Goal: Task Accomplishment & Management: Use online tool/utility

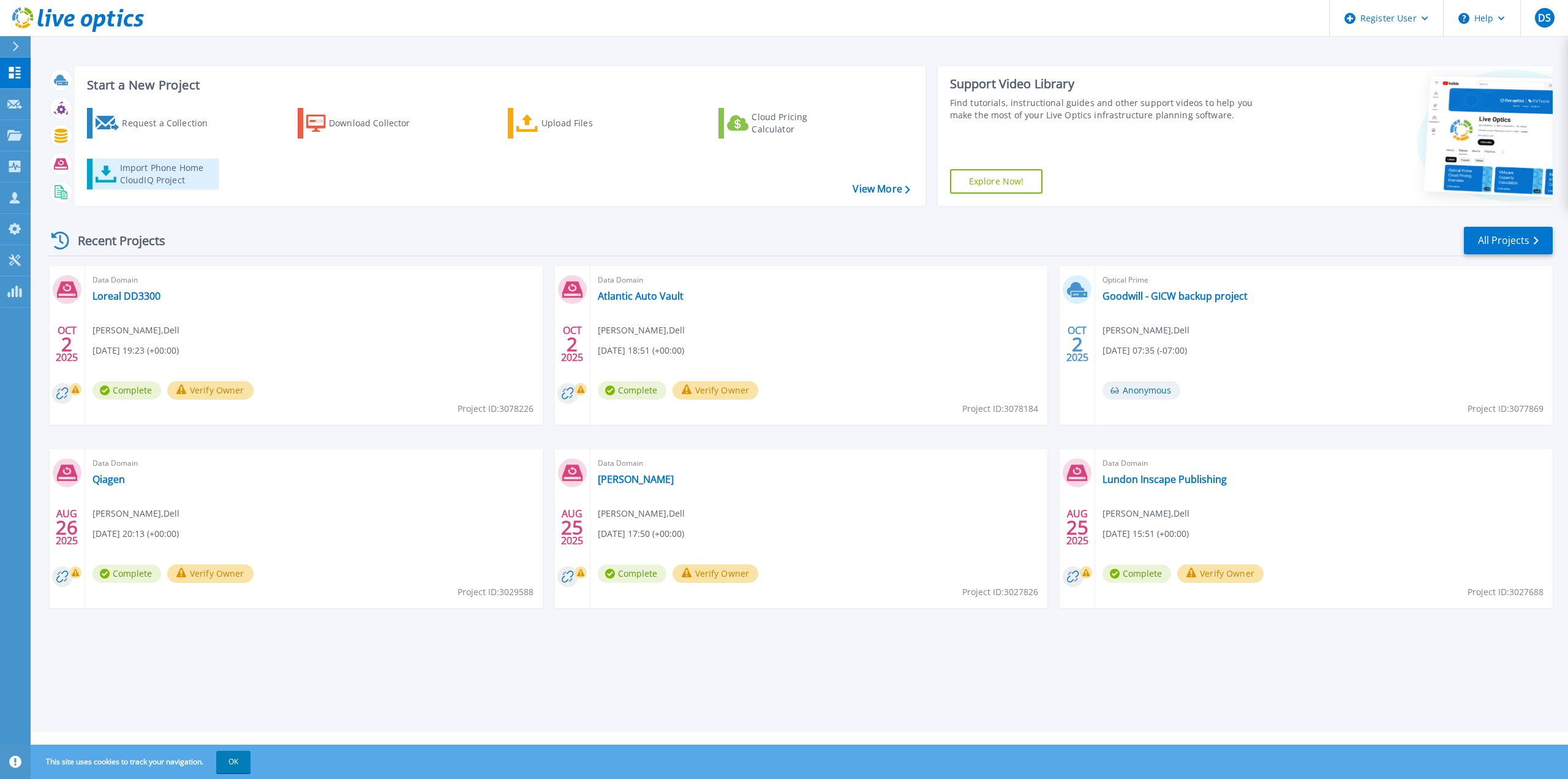
click at [198, 173] on div "Import Phone Home CloudIQ Project" at bounding box center [167, 173] width 96 height 25
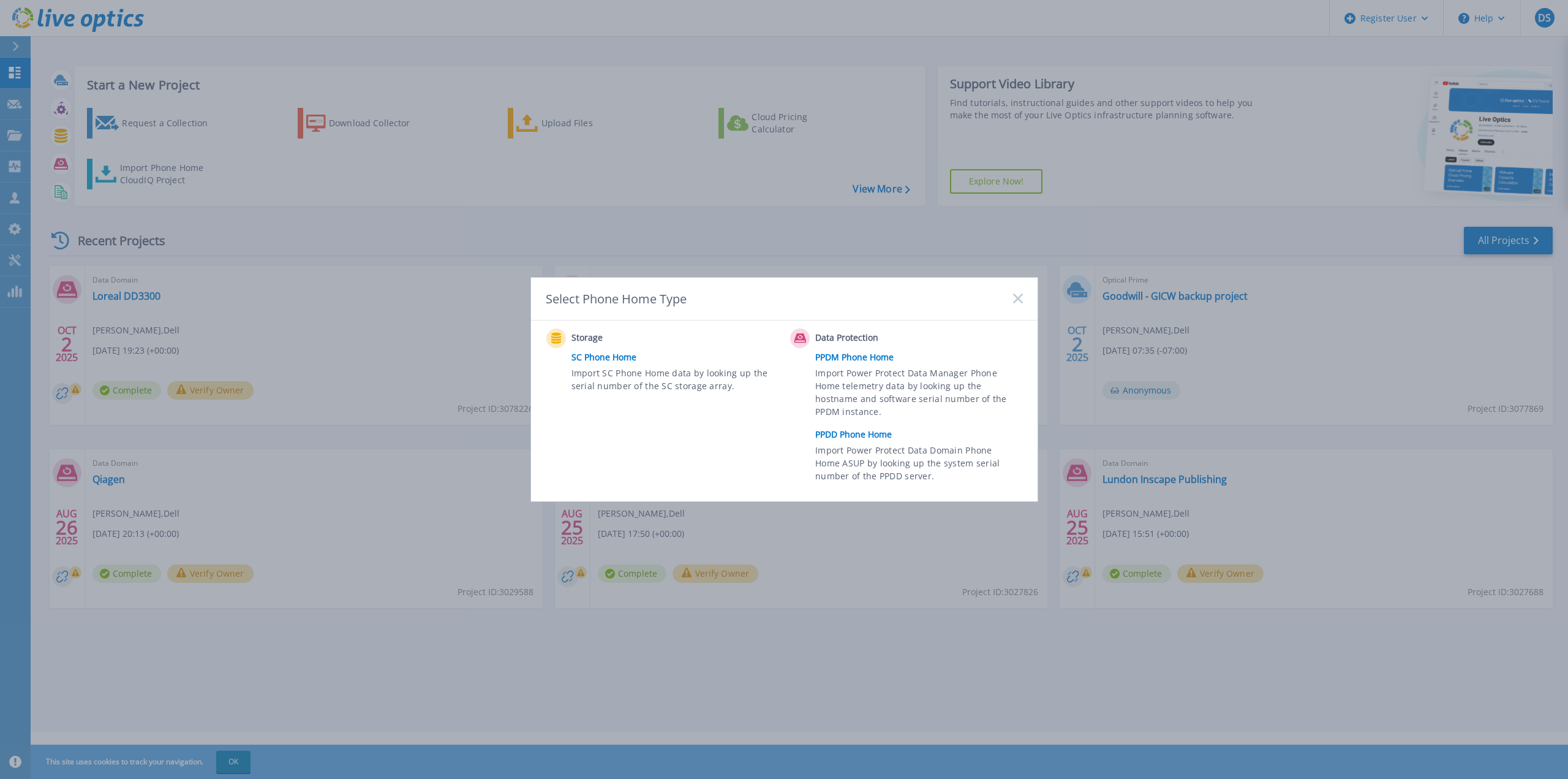
click at [868, 359] on link "PPDM Phone Home" at bounding box center [922, 357] width 213 height 19
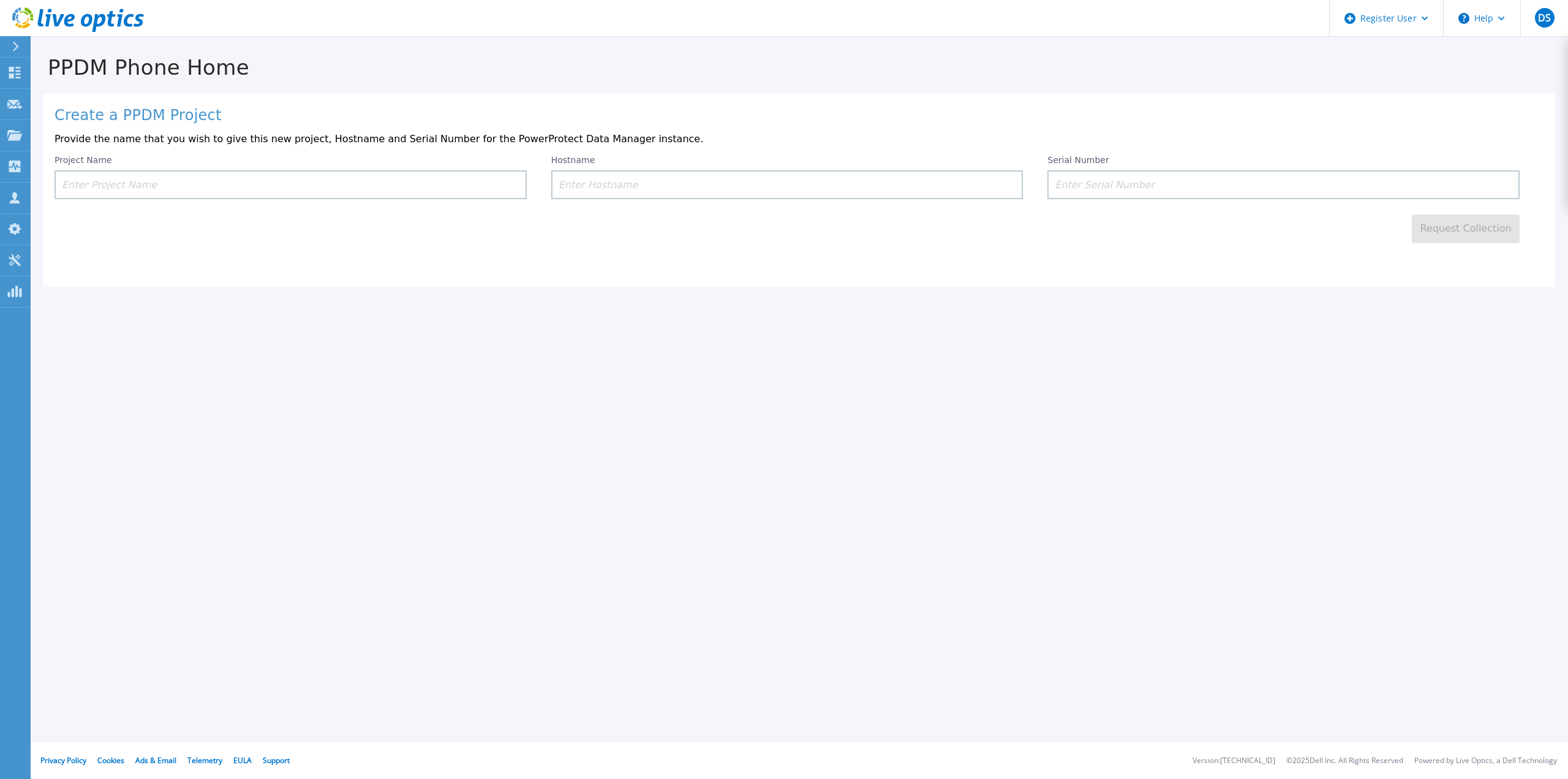
click at [309, 188] on input at bounding box center [290, 184] width 472 height 29
type input "phone homeskiii"
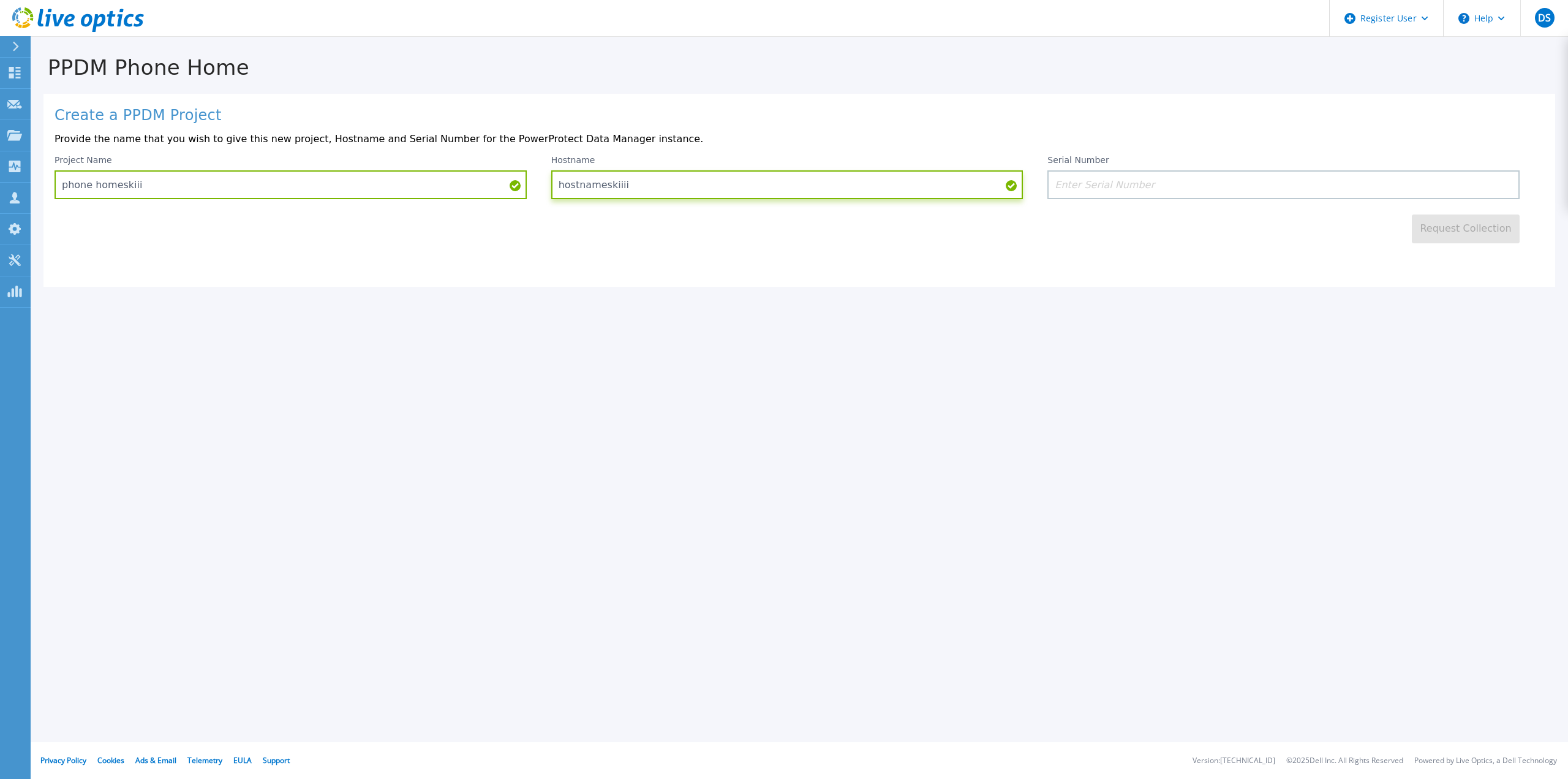
type input "hostnameskiiii"
paste input "Select Item 7"
type input "Select Item 7"
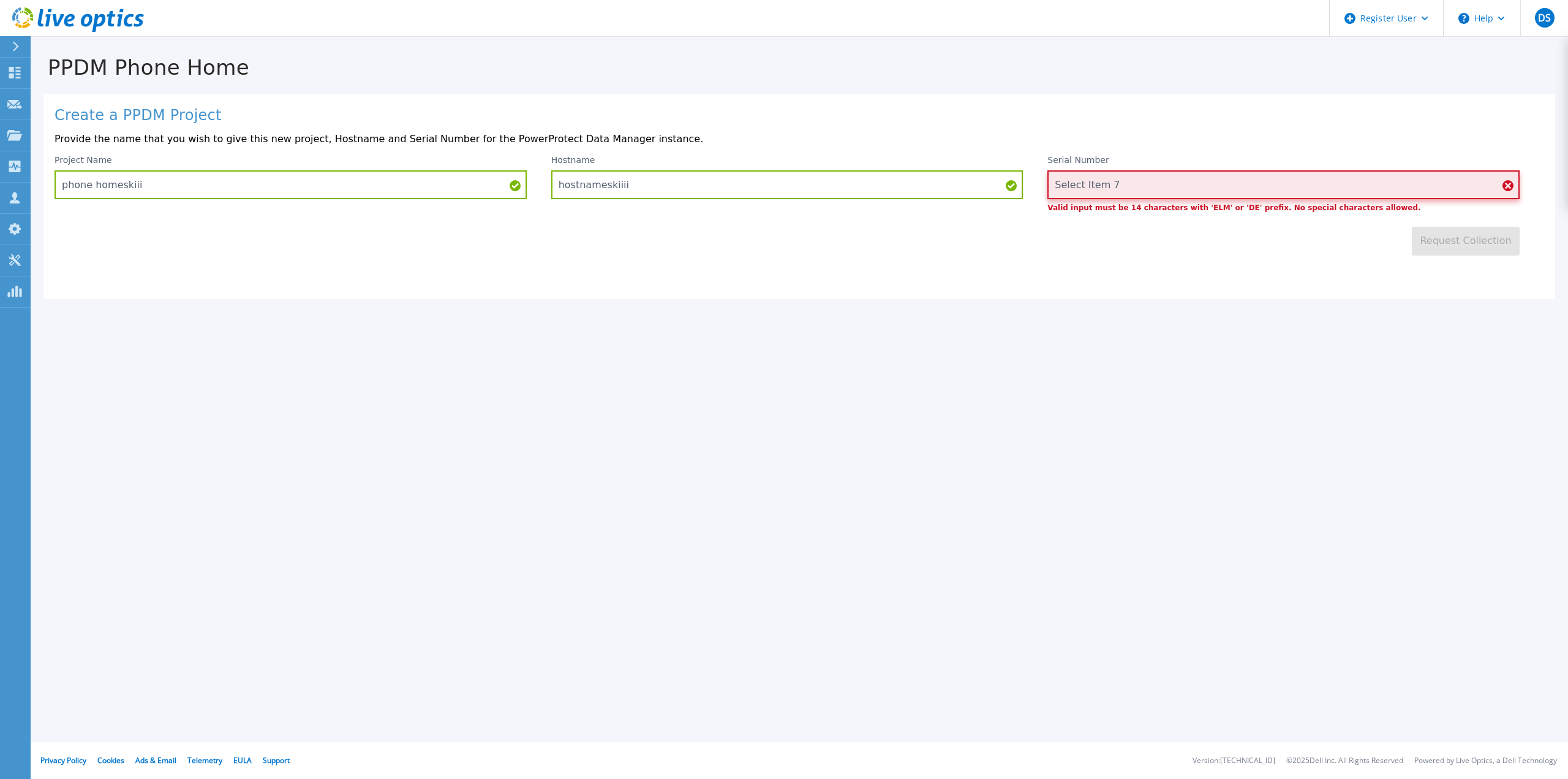
click at [1094, 181] on input "Select Item 7" at bounding box center [1284, 184] width 472 height 29
click at [1094, 180] on input "Select Item 7" at bounding box center [1284, 184] width 472 height 29
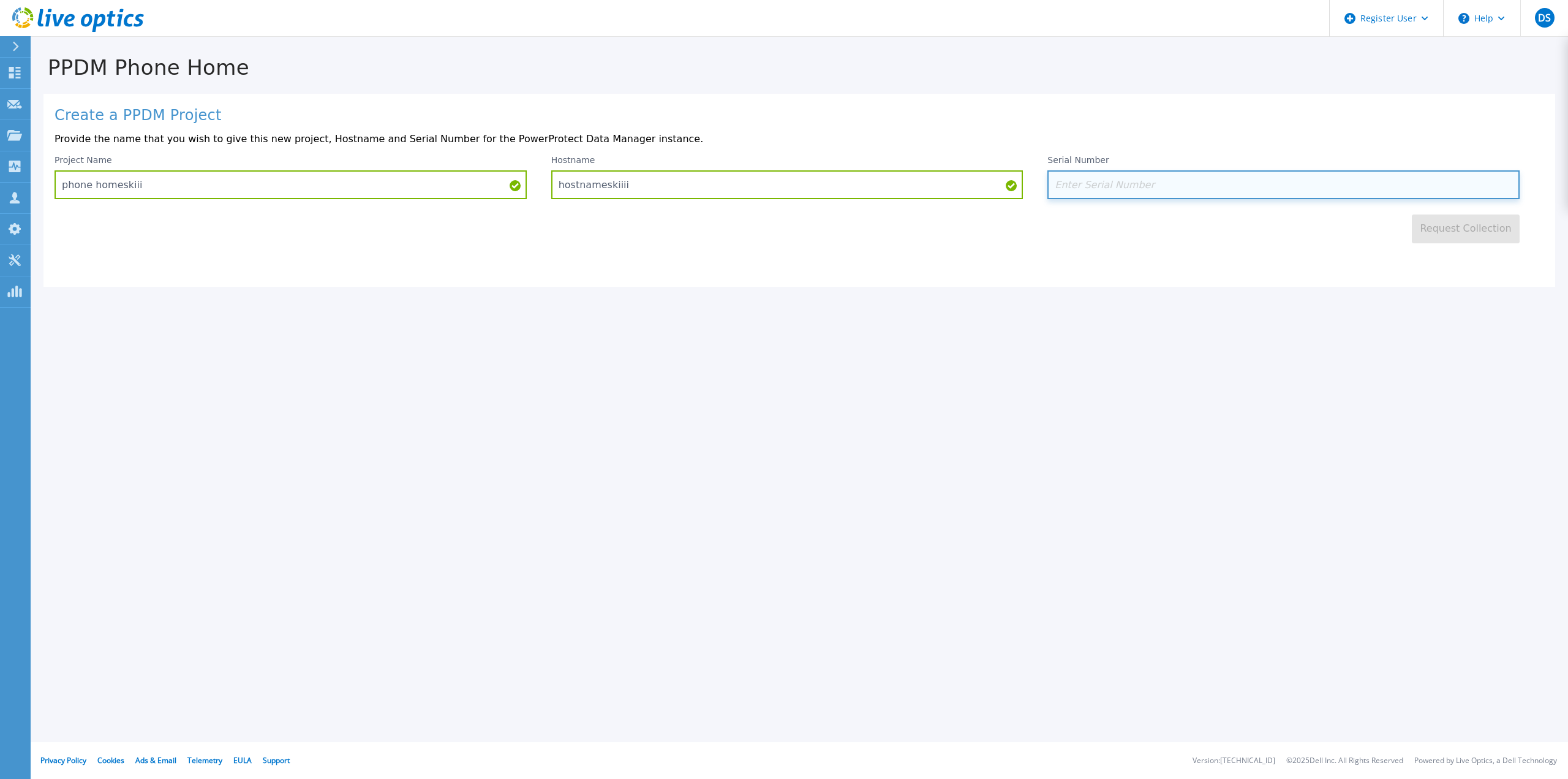
paste input "Select Item 7"
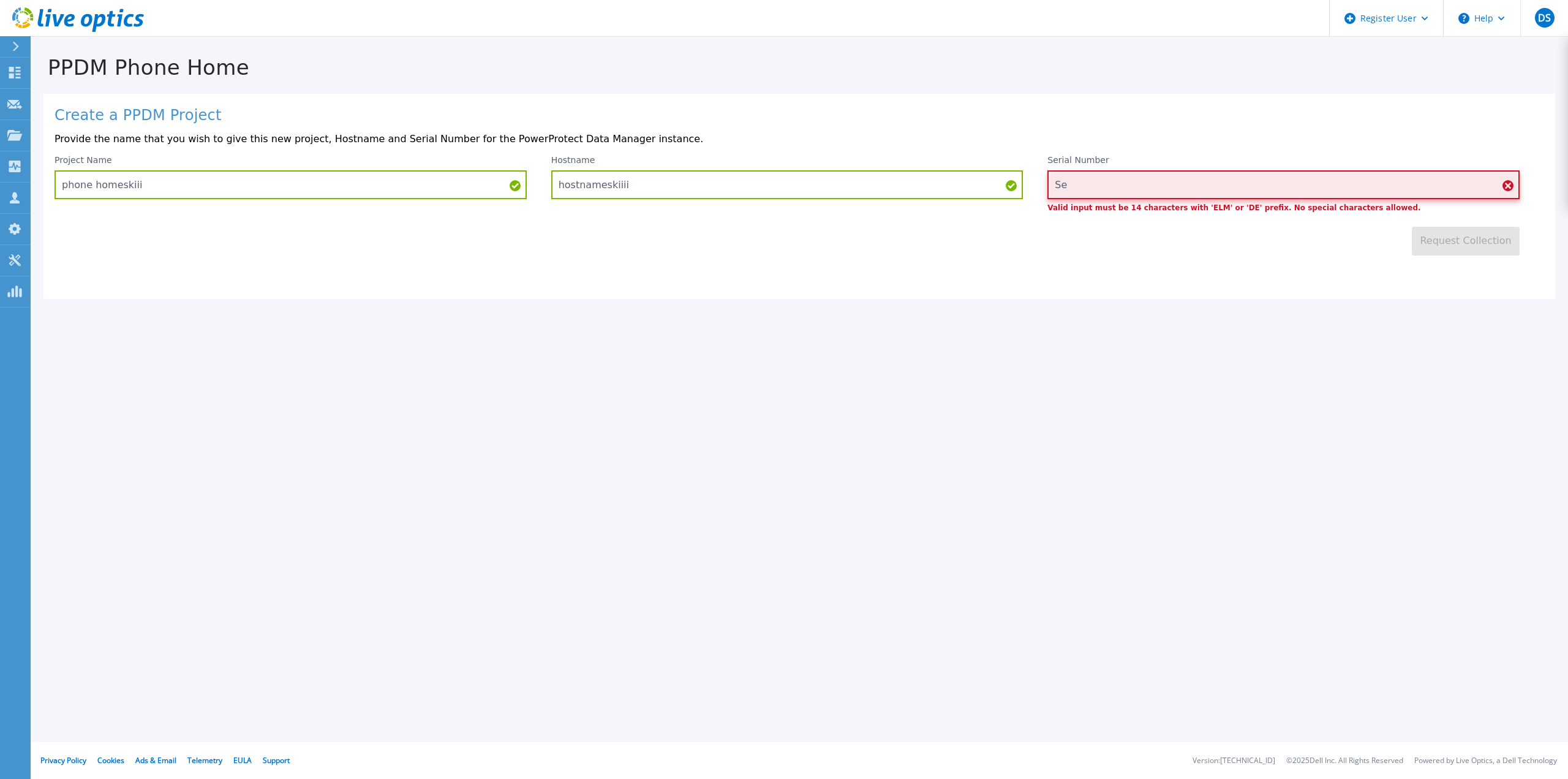
type input "S"
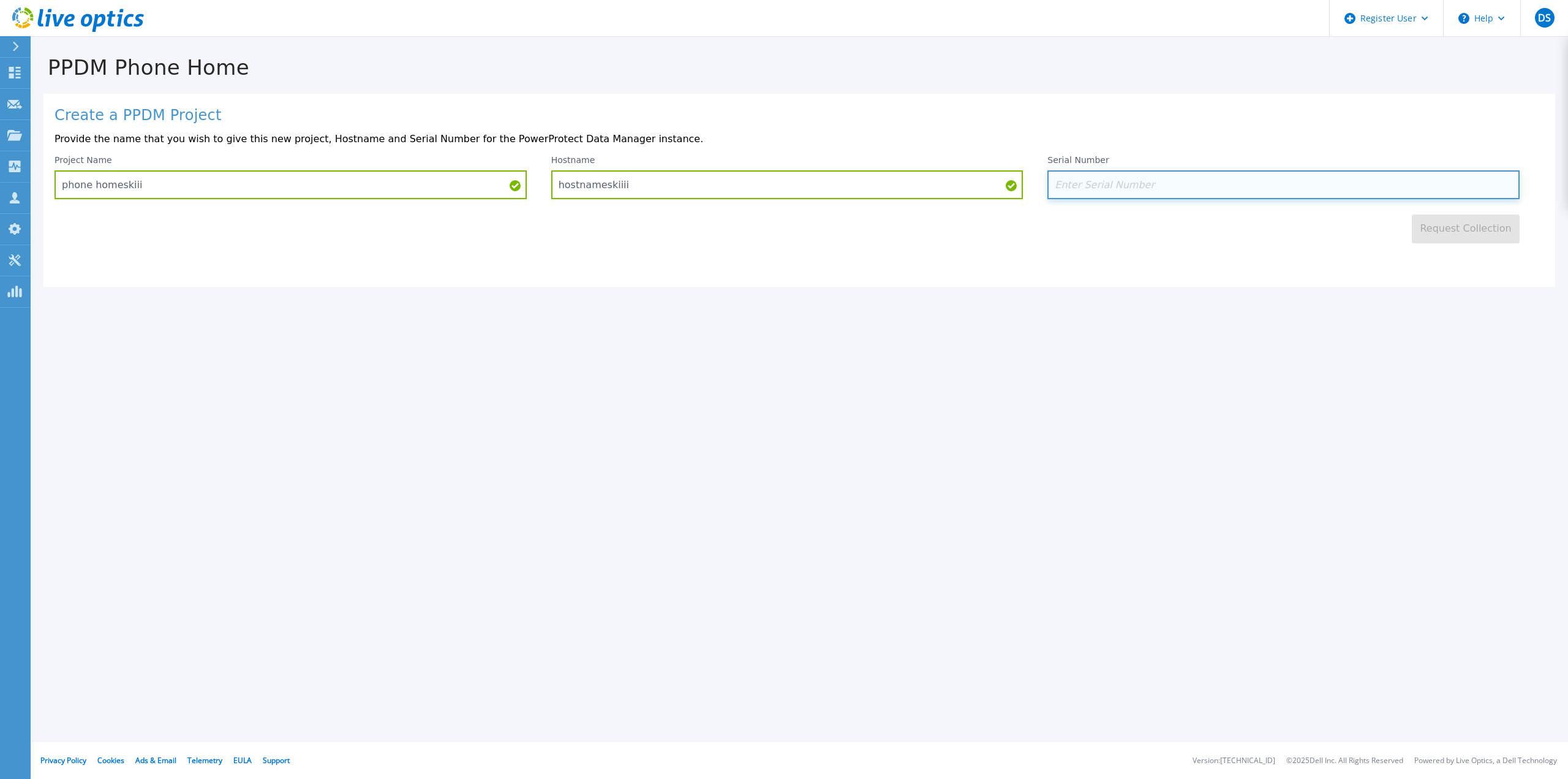
paste input "APX00231907164"
type input "APX00231907164"
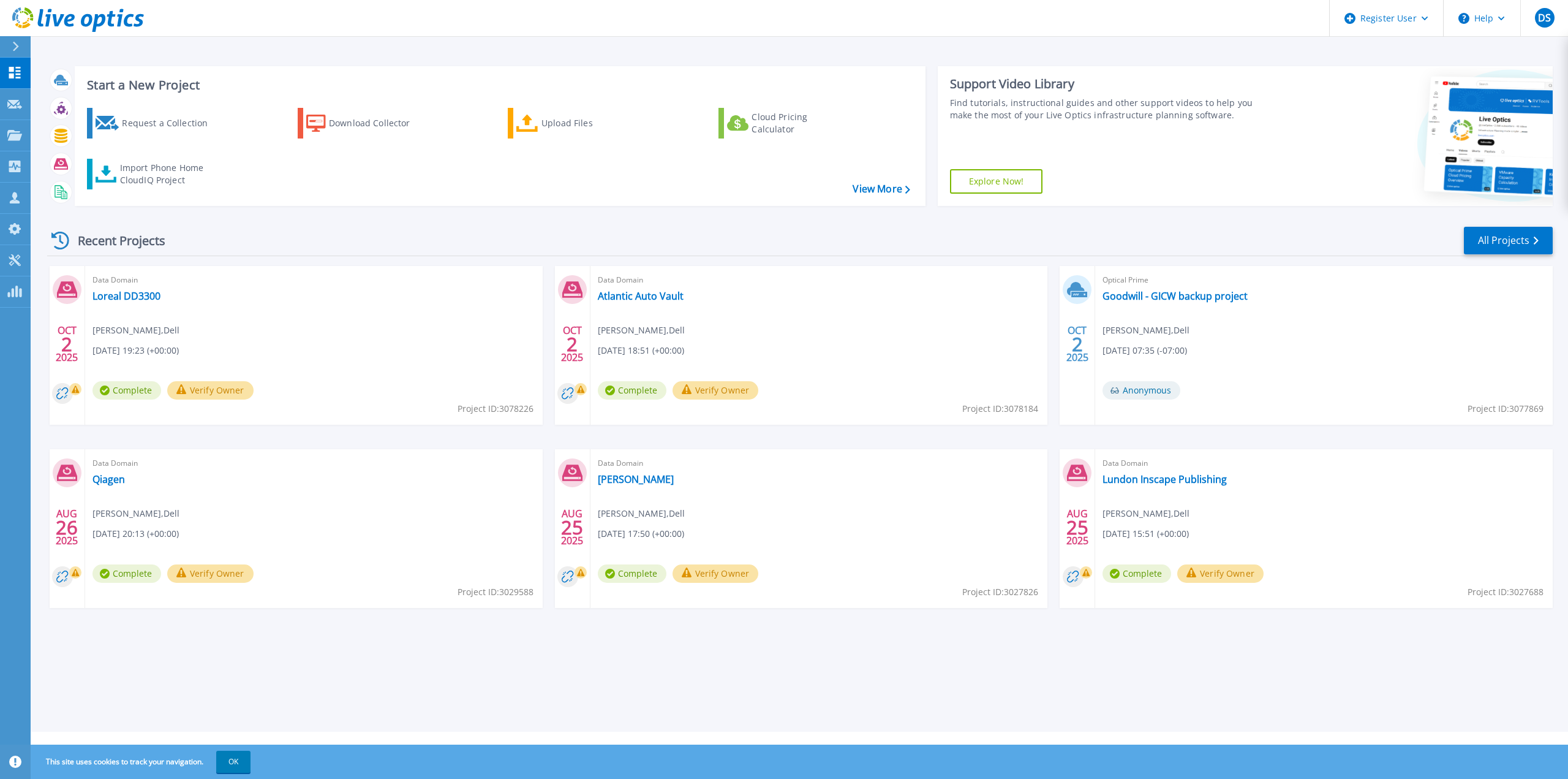
click at [167, 155] on div "Request a Collection Download Collector Upload Files Cloud Pricing Calculator I…" at bounding box center [498, 149] width 842 height 101
click at [167, 173] on div "Import Phone Home CloudIQ Project" at bounding box center [167, 173] width 96 height 25
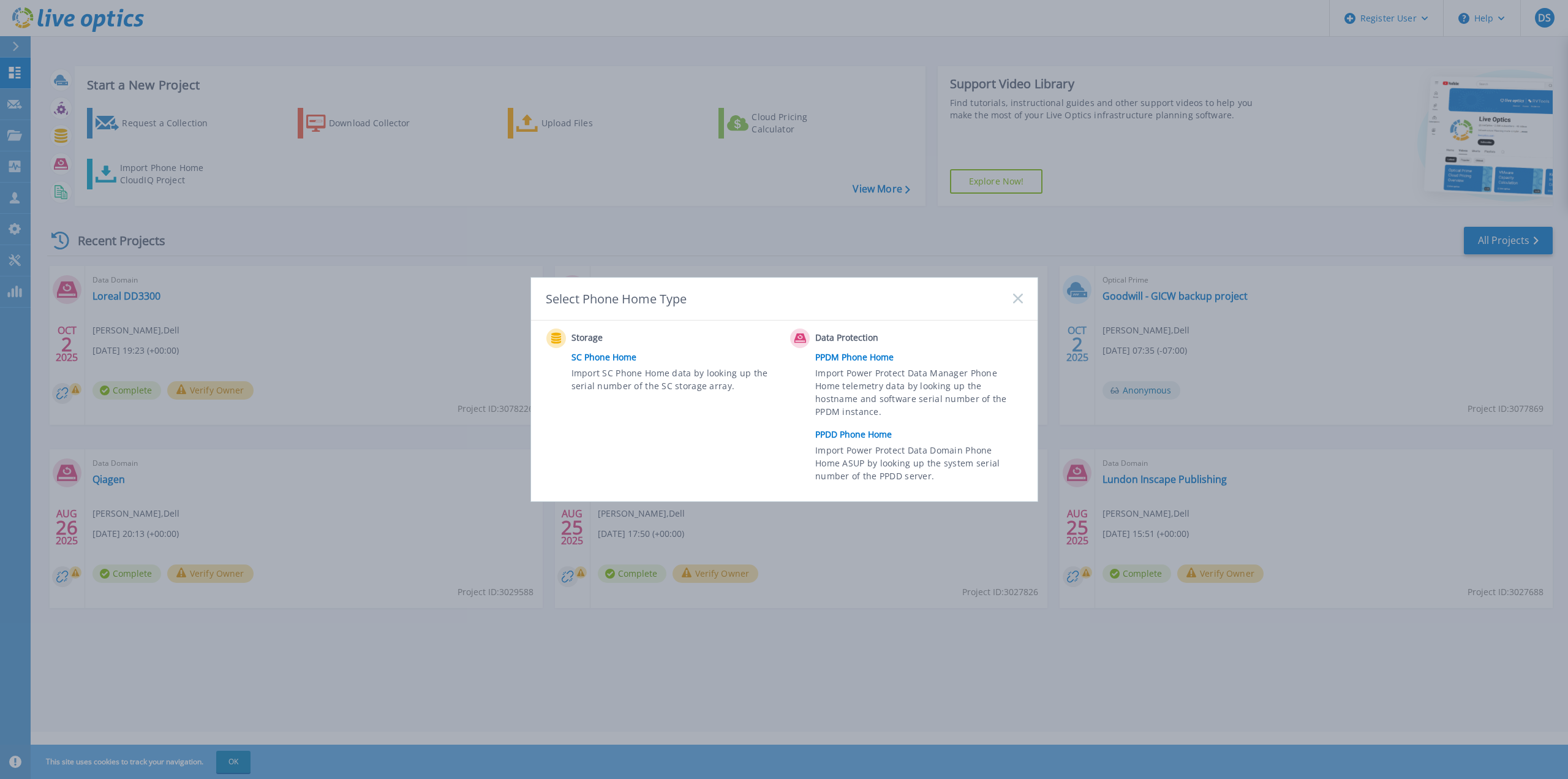
click at [854, 436] on link "PPDD Phone Home" at bounding box center [922, 435] width 213 height 19
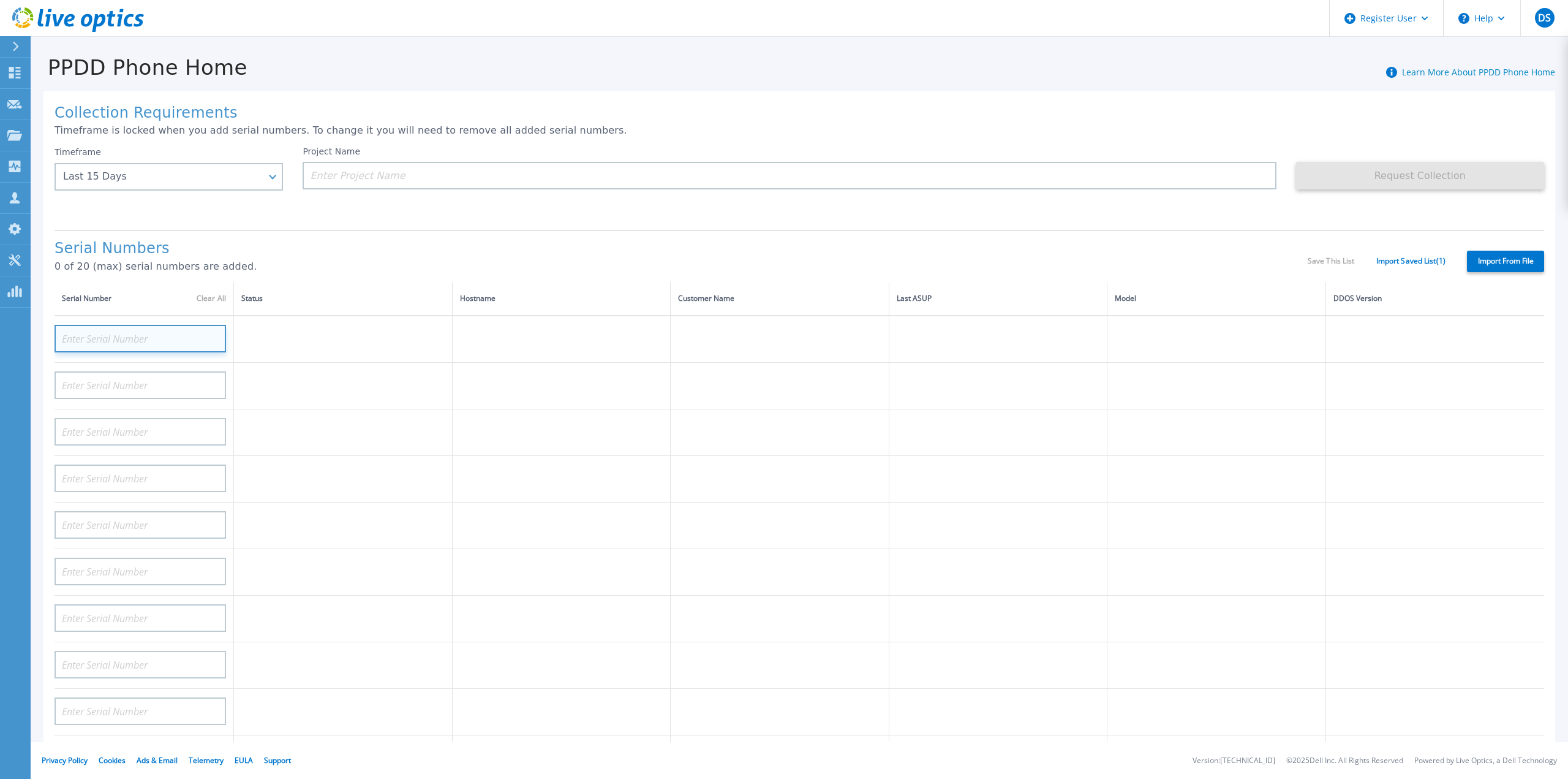
click at [115, 327] on input at bounding box center [140, 338] width 172 height 28
paste input "APX00231907164"
type input "APX00231907164"
click at [317, 261] on p "0 of 20 (max) serial numbers are added." at bounding box center [681, 266] width 1253 height 11
click at [376, 184] on input at bounding box center [789, 175] width 973 height 28
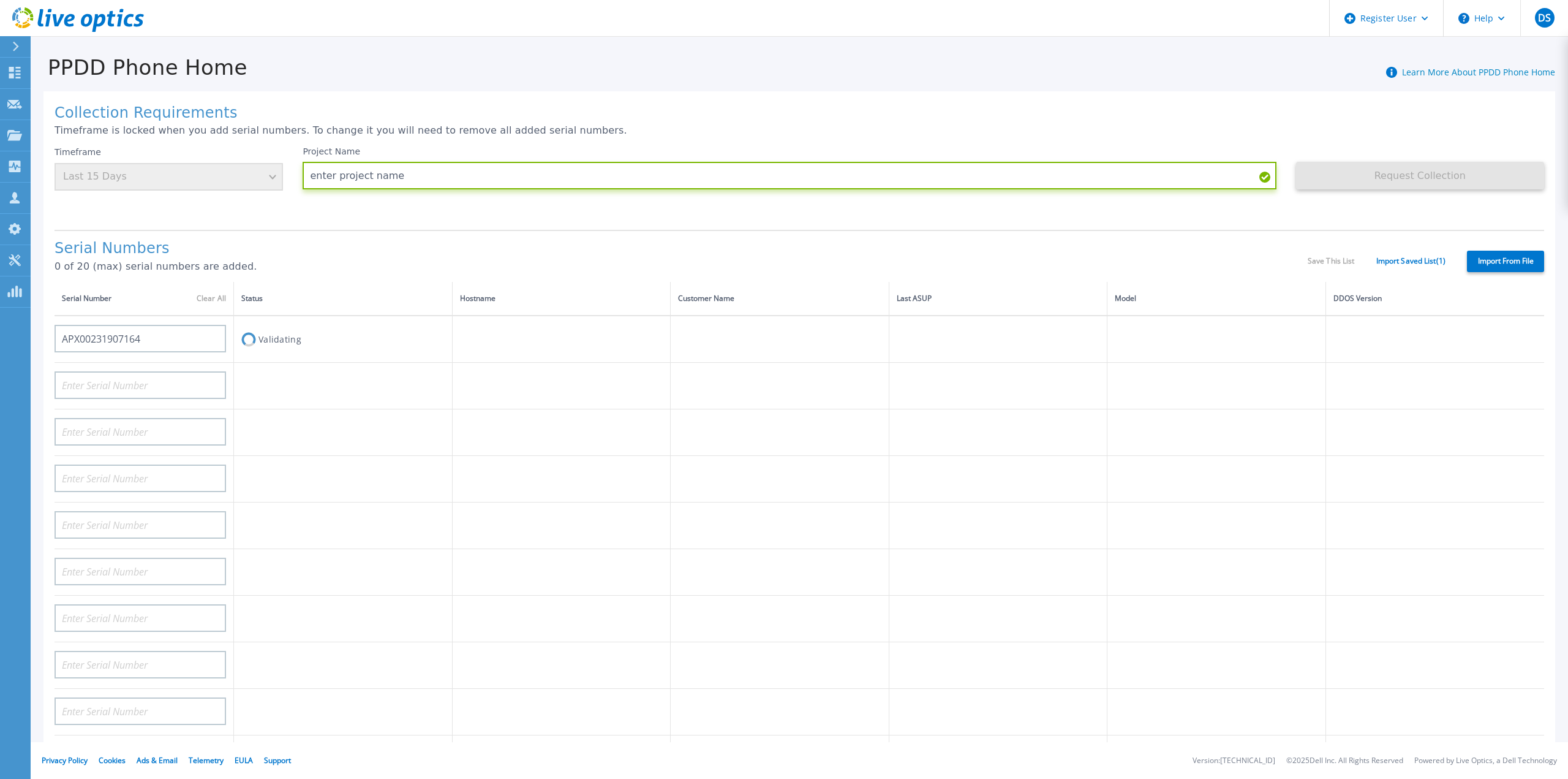
type input "enter project name"
click at [603, 240] on h1 "Serial Numbers" at bounding box center [681, 249] width 1253 height 17
click at [311, 241] on h1 "Serial Numbers" at bounding box center [681, 249] width 1253 height 17
click at [282, 337] on div "Validating" at bounding box center [343, 339] width 203 height 23
click at [234, 199] on div "Timeframe Last 15 Days" at bounding box center [178, 183] width 248 height 74
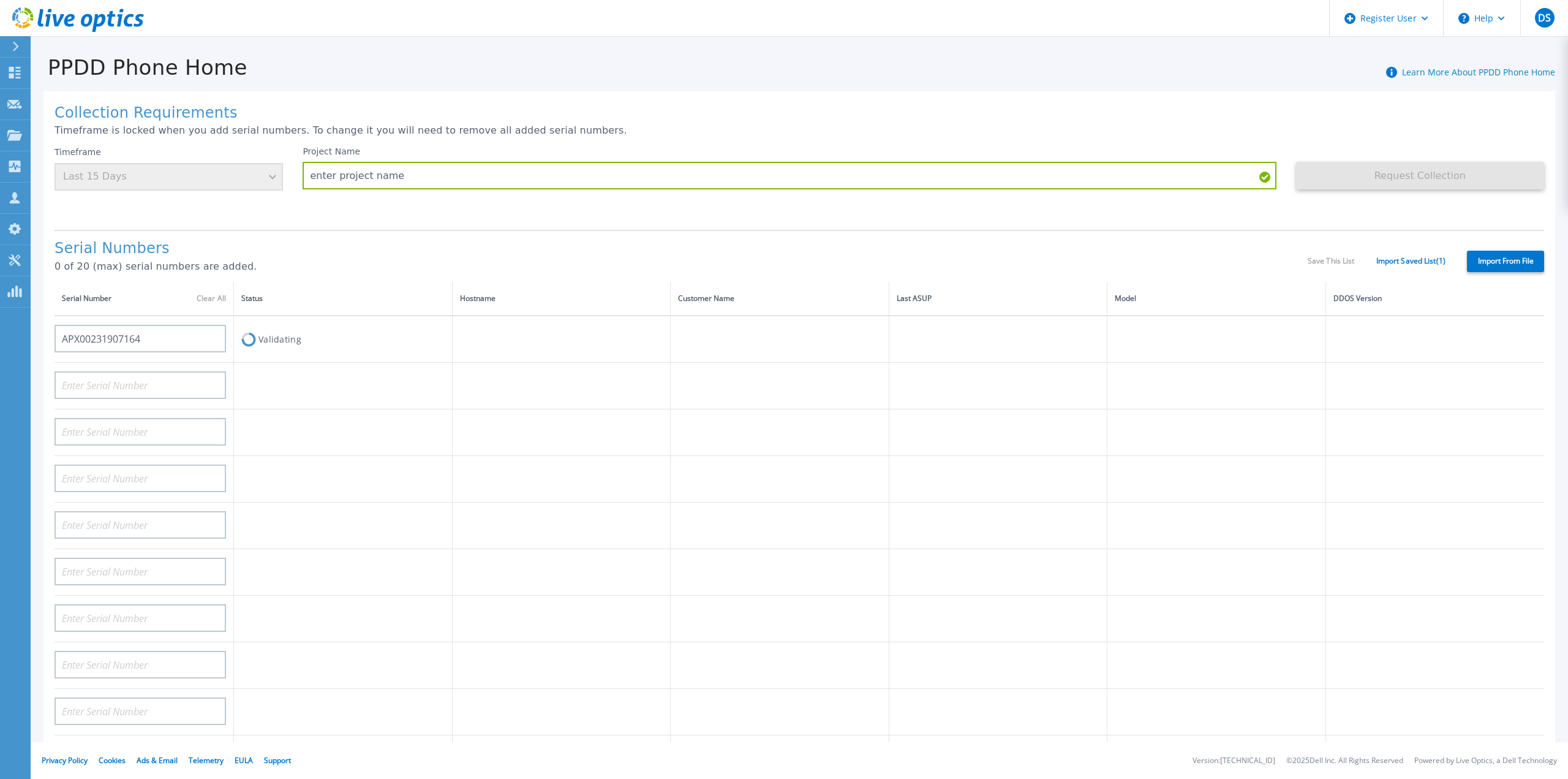
click at [261, 173] on div "Timeframe Last 15 Days" at bounding box center [168, 168] width 228 height 44
click at [384, 138] on div "Collection Requirements Timeframe is locked when you add serial numbers. To cha…" at bounding box center [799, 437] width 1512 height 693
